Goal: Task Accomplishment & Management: Use online tool/utility

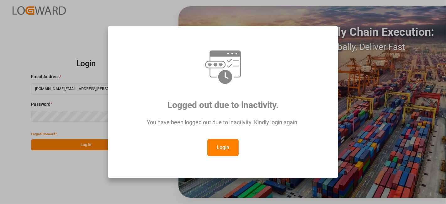
click at [225, 150] on button "Login" at bounding box center [222, 147] width 31 height 17
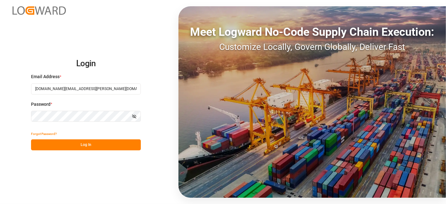
click at [95, 146] on button "Log In" at bounding box center [86, 144] width 110 height 11
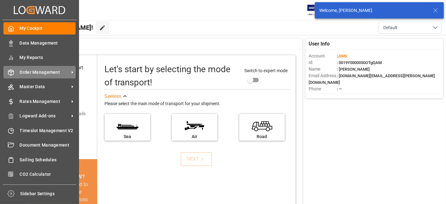
click at [38, 73] on span "Order Management" at bounding box center [45, 72] width 50 height 7
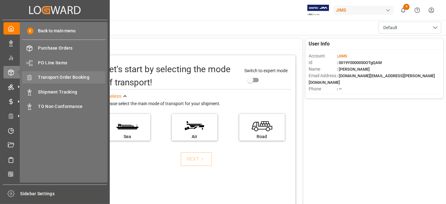
click at [60, 79] on span "Transport Order Booking" at bounding box center [71, 77] width 67 height 7
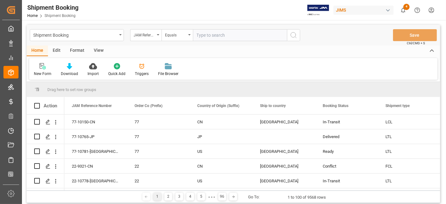
click at [204, 37] on input "text" at bounding box center [240, 35] width 94 height 12
type input "77-10533-CN"
click at [292, 38] on icon "search button" at bounding box center [294, 35] width 8 height 8
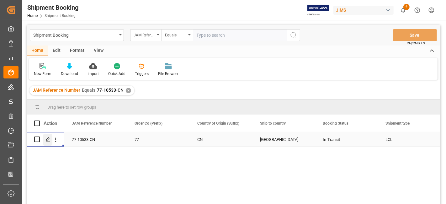
click at [48, 141] on icon "Press SPACE to select this row." at bounding box center [47, 139] width 5 height 5
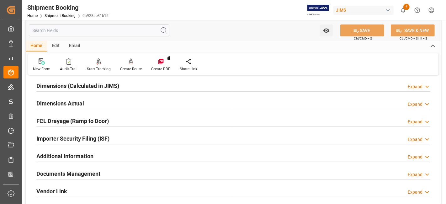
scroll to position [172, 0]
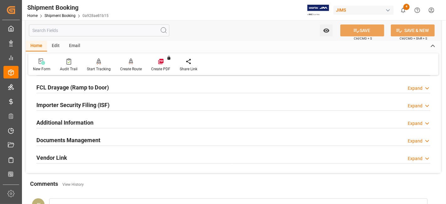
click at [101, 141] on div "Documents Management Expand" at bounding box center [233, 140] width 394 height 12
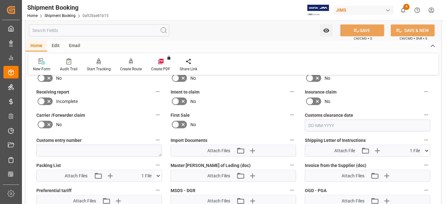
scroll to position [312, 0]
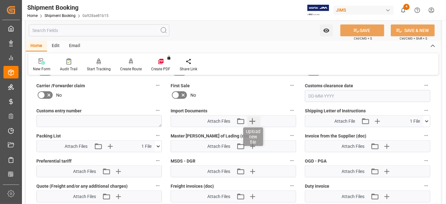
click at [253, 121] on icon "button" at bounding box center [252, 121] width 6 height 6
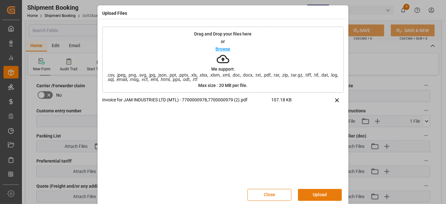
click at [305, 190] on button "Upload" at bounding box center [320, 195] width 44 height 12
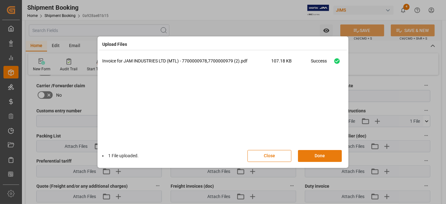
click at [310, 153] on button "Done" at bounding box center [320, 156] width 44 height 12
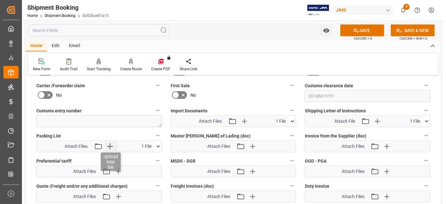
click at [109, 142] on icon "button" at bounding box center [110, 146] width 10 height 10
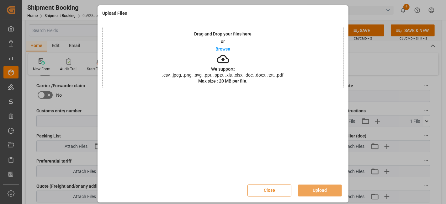
click at [269, 190] on button "Close" at bounding box center [269, 190] width 44 height 12
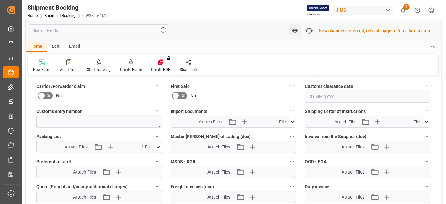
click at [157, 144] on icon at bounding box center [158, 147] width 7 height 7
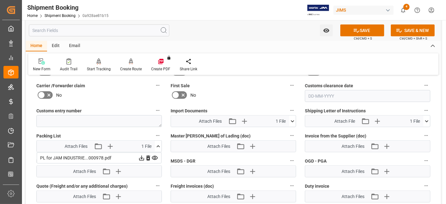
click at [128, 91] on div "No" at bounding box center [98, 95] width 125 height 10
click at [354, 33] on icon at bounding box center [356, 30] width 7 height 7
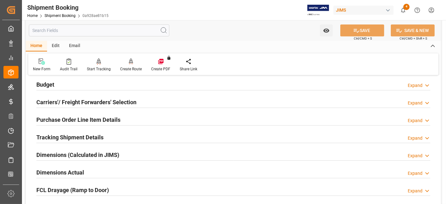
scroll to position [174, 0]
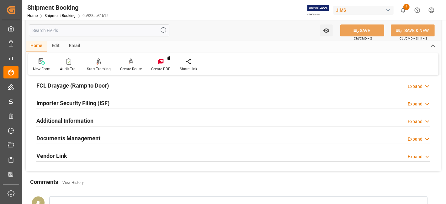
click at [91, 135] on h2 "Documents Management" at bounding box center [68, 138] width 64 height 8
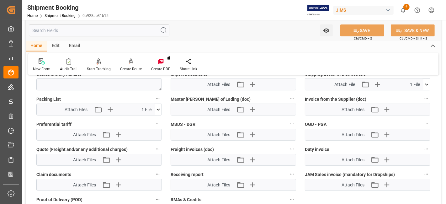
scroll to position [314, 0]
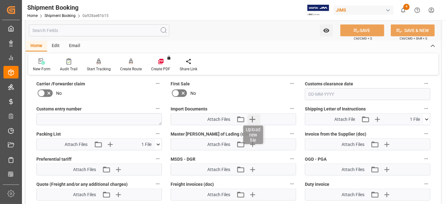
click at [255, 120] on icon "button" at bounding box center [252, 119] width 10 height 10
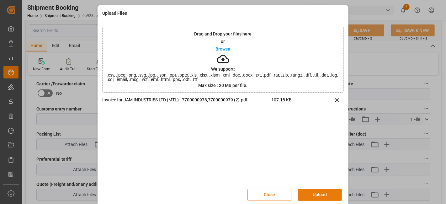
click at [312, 195] on button "Upload" at bounding box center [320, 195] width 44 height 12
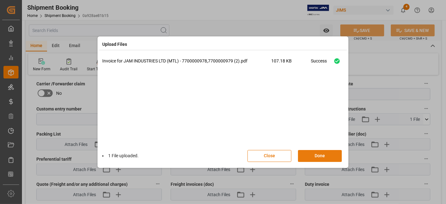
click at [316, 158] on button "Done" at bounding box center [320, 156] width 44 height 12
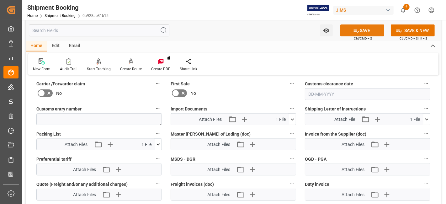
click at [353, 30] on icon at bounding box center [356, 30] width 7 height 7
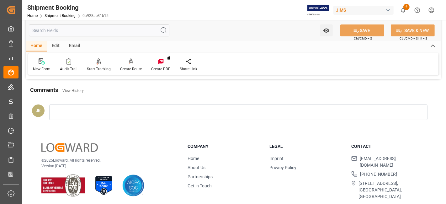
scroll to position [265, 0]
